Goal: Navigation & Orientation: Find specific page/section

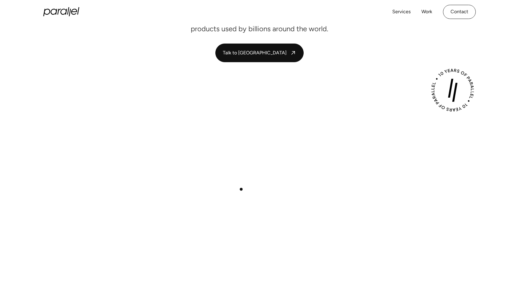
scroll to position [100, 0]
click at [263, 104] on div "Play with Sound" at bounding box center [259, 207] width 409 height 230
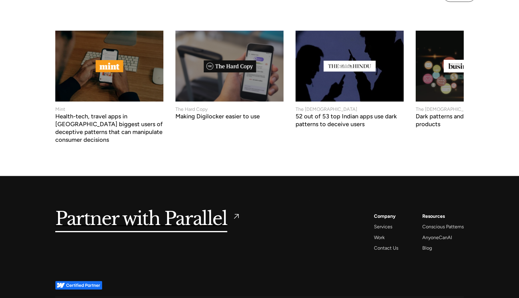
scroll to position [2282, 0]
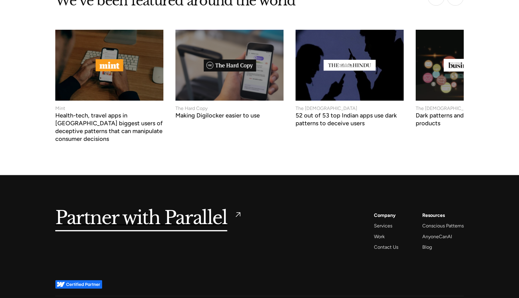
click at [172, 211] on h5 "Partner with Parallel" at bounding box center [141, 218] width 172 height 14
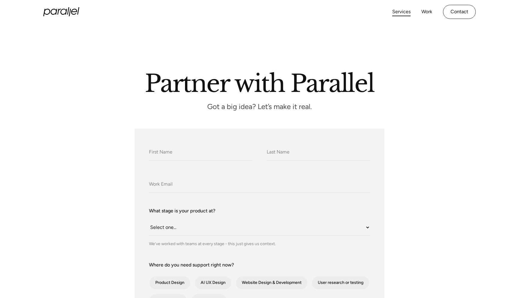
click at [409, 8] on link "Services" at bounding box center [402, 12] width 18 height 9
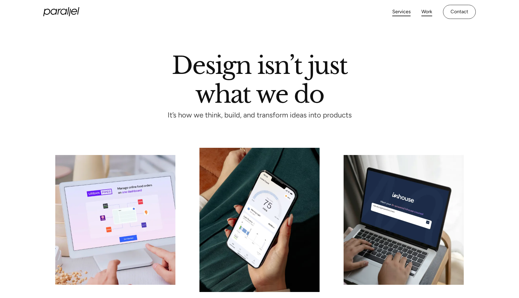
click at [429, 12] on link "Work" at bounding box center [427, 12] width 11 height 9
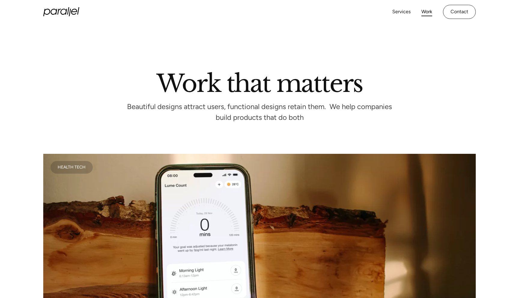
scroll to position [23, 0]
